Goal: Task Accomplishment & Management: Complete application form

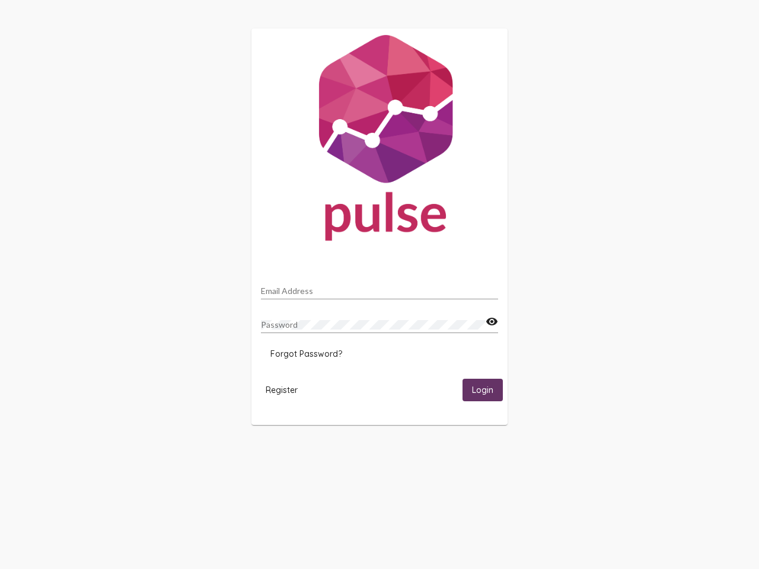
click at [380, 288] on input "Email Address" at bounding box center [379, 291] width 237 height 9
click at [492, 322] on mat-icon "visibility" at bounding box center [492, 322] width 12 height 14
click at [306, 354] on span "Forgot Password?" at bounding box center [306, 354] width 72 height 11
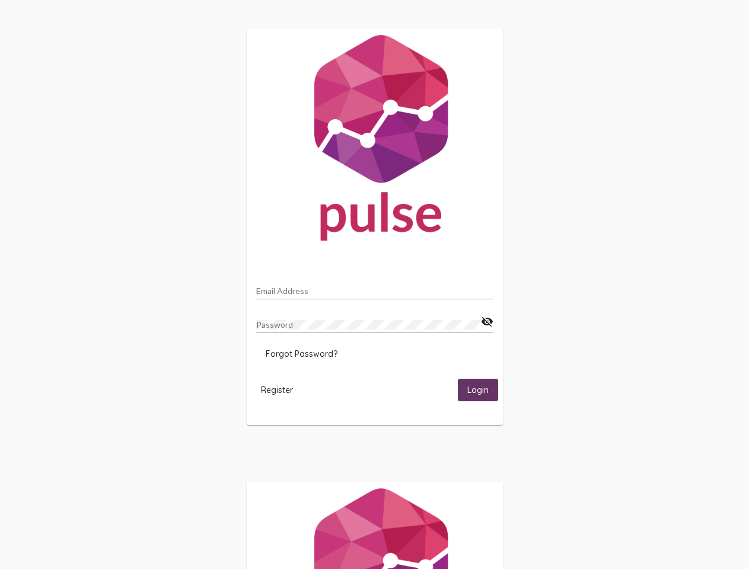
click at [282, 390] on span "Register" at bounding box center [277, 390] width 32 height 11
click at [483, 390] on span "Login" at bounding box center [477, 391] width 21 height 11
